Goal: Task Accomplishment & Management: Manage account settings

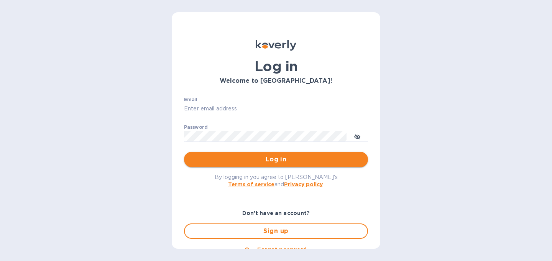
type input "[PERSON_NAME][EMAIL_ADDRESS][DOMAIN_NAME]"
click at [290, 159] on span "Log in" at bounding box center [276, 159] width 172 height 9
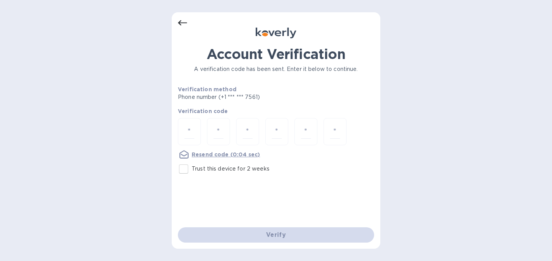
click at [186, 172] on input "Trust this device for 2 weeks" at bounding box center [184, 169] width 16 height 16
checkbox input "true"
click at [194, 135] on input "number" at bounding box center [190, 132] width 10 height 14
type input "6"
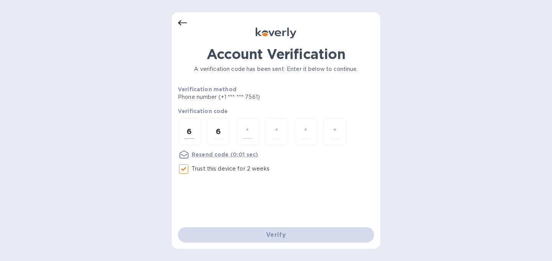
type input "3"
type input "6"
type input "1"
type input "6"
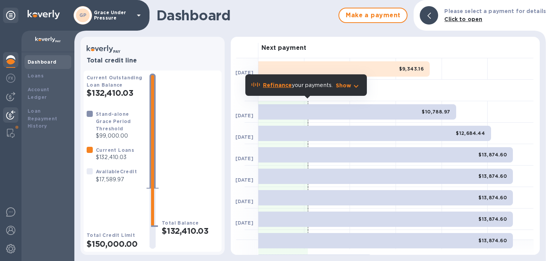
click at [12, 111] on img at bounding box center [10, 114] width 9 height 9
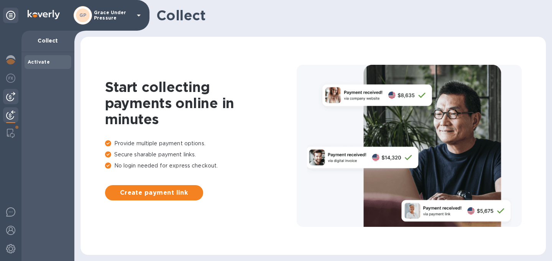
click at [12, 96] on img at bounding box center [10, 96] width 9 height 9
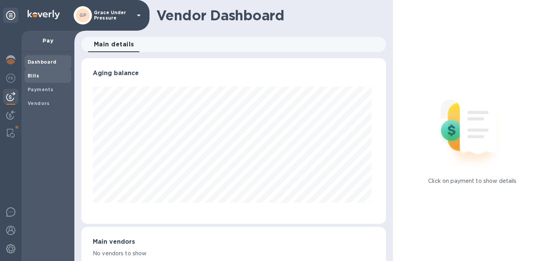
scroll to position [166, 302]
click at [34, 75] on b "Bills" at bounding box center [34, 76] width 12 height 6
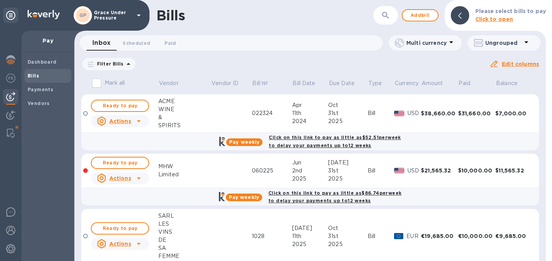
click at [0, 0] on icon at bounding box center [0, 0] width 0 height 0
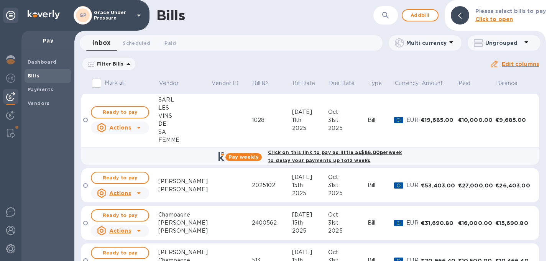
scroll to position [181, 0]
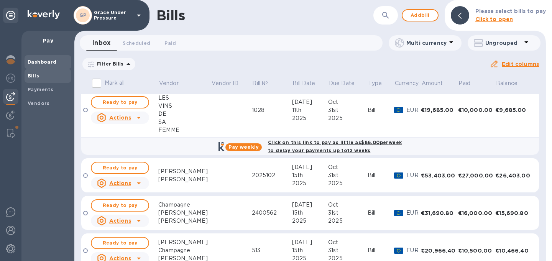
click at [36, 64] on b "Dashboard" at bounding box center [42, 62] width 29 height 6
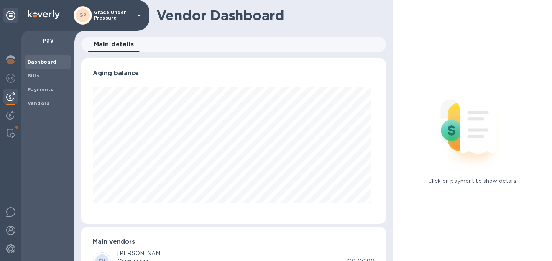
scroll to position [166, 302]
click at [11, 61] on img at bounding box center [10, 59] width 9 height 9
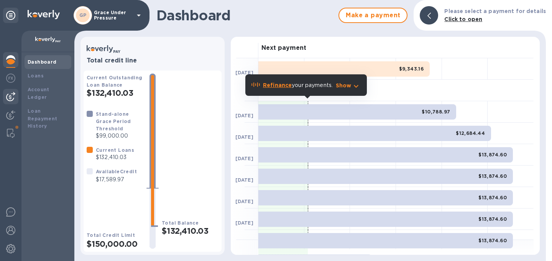
click at [7, 98] on img at bounding box center [10, 96] width 9 height 9
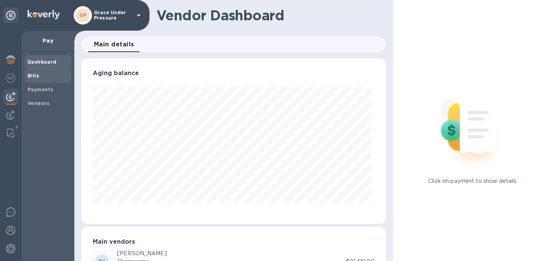
scroll to position [166, 302]
click at [35, 76] on b "Bills" at bounding box center [34, 76] width 12 height 6
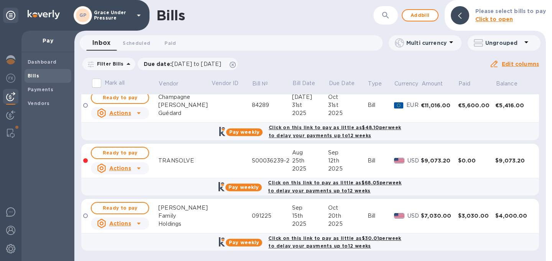
scroll to position [350, 0]
click at [29, 73] on span "Bills" at bounding box center [34, 76] width 12 height 8
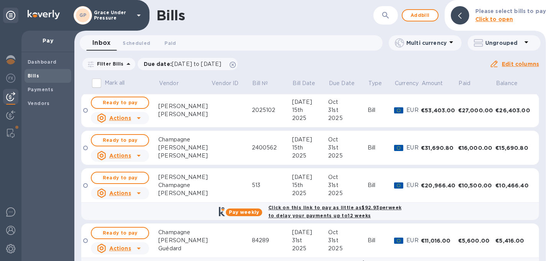
scroll to position [186, 0]
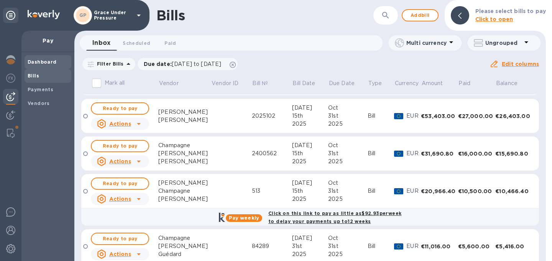
click at [48, 62] on b "Dashboard" at bounding box center [42, 62] width 29 height 6
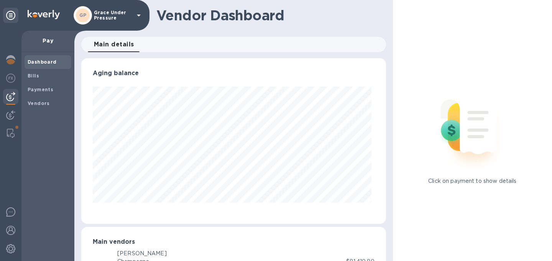
scroll to position [166, 302]
click at [8, 58] on img at bounding box center [10, 59] width 9 height 9
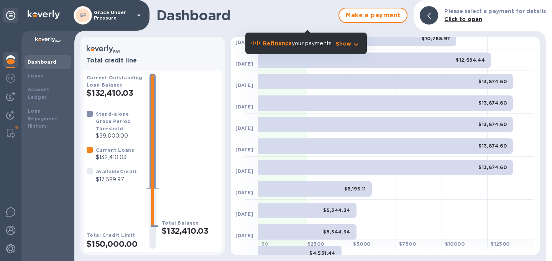
scroll to position [70, 0]
